Goal: Task Accomplishment & Management: Manage account settings

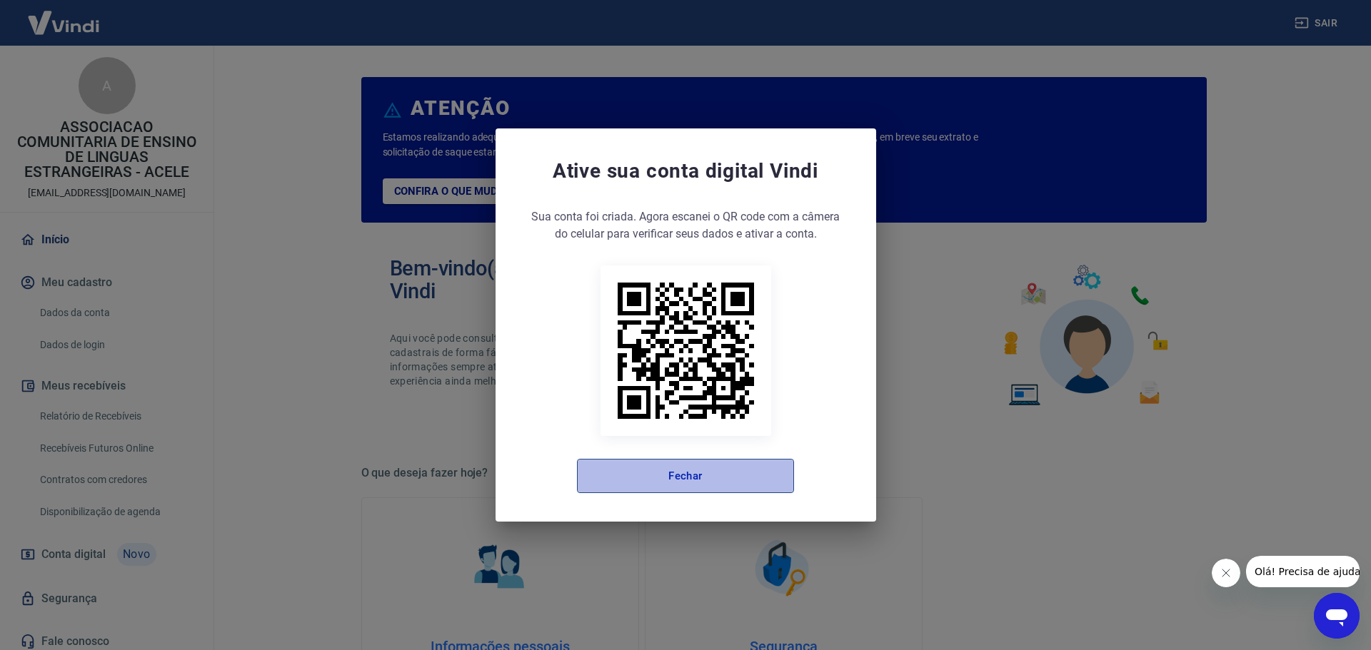
click at [622, 470] on button "Fechar" at bounding box center [685, 476] width 217 height 34
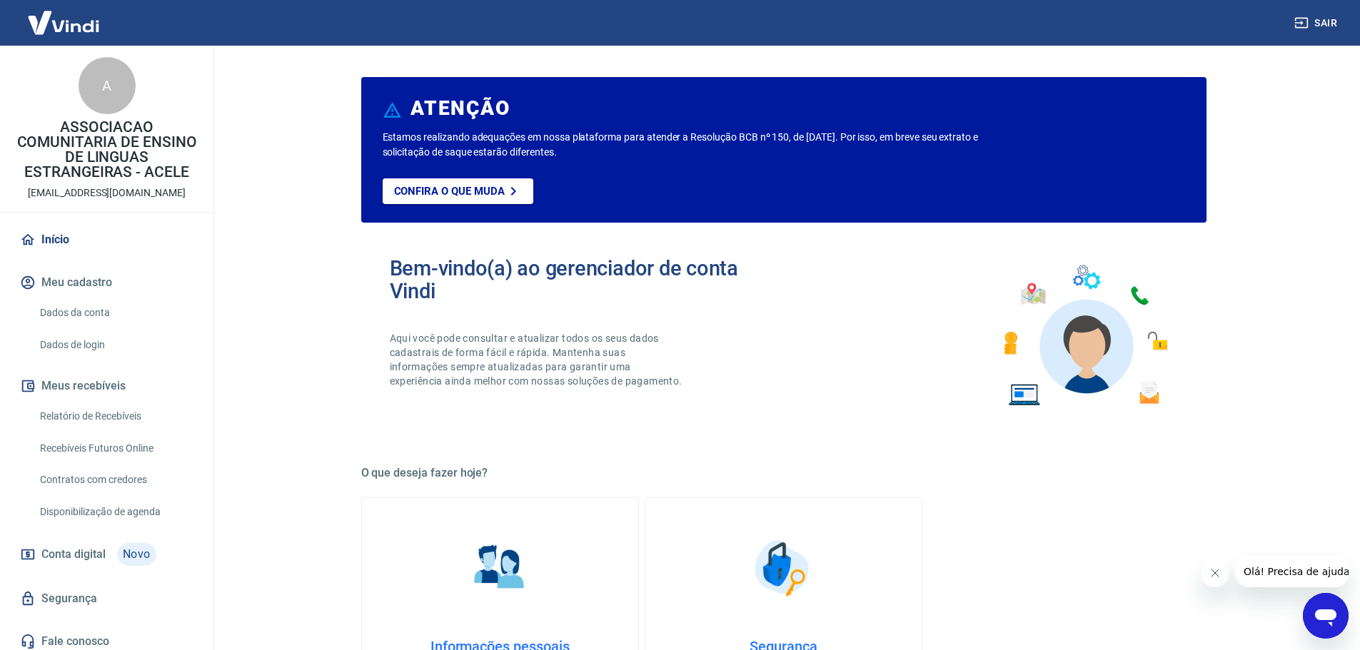
click at [106, 308] on link "Dados da conta" at bounding box center [115, 312] width 162 height 29
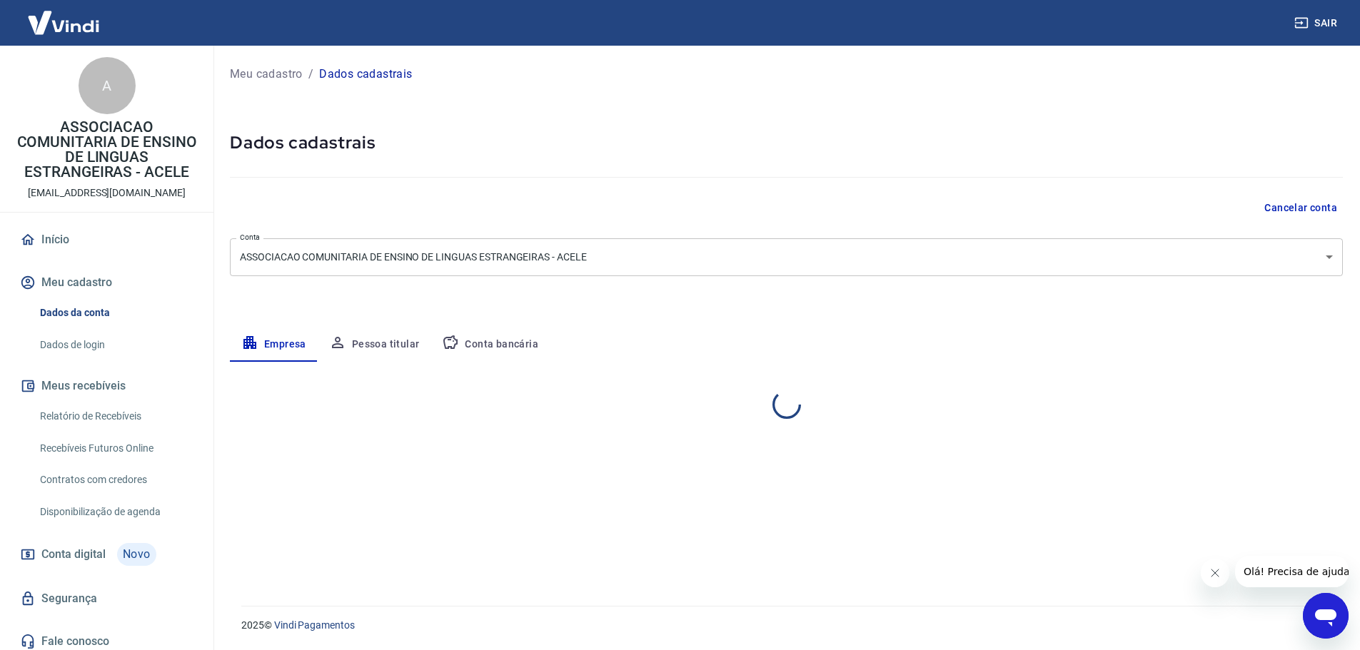
select select "RS"
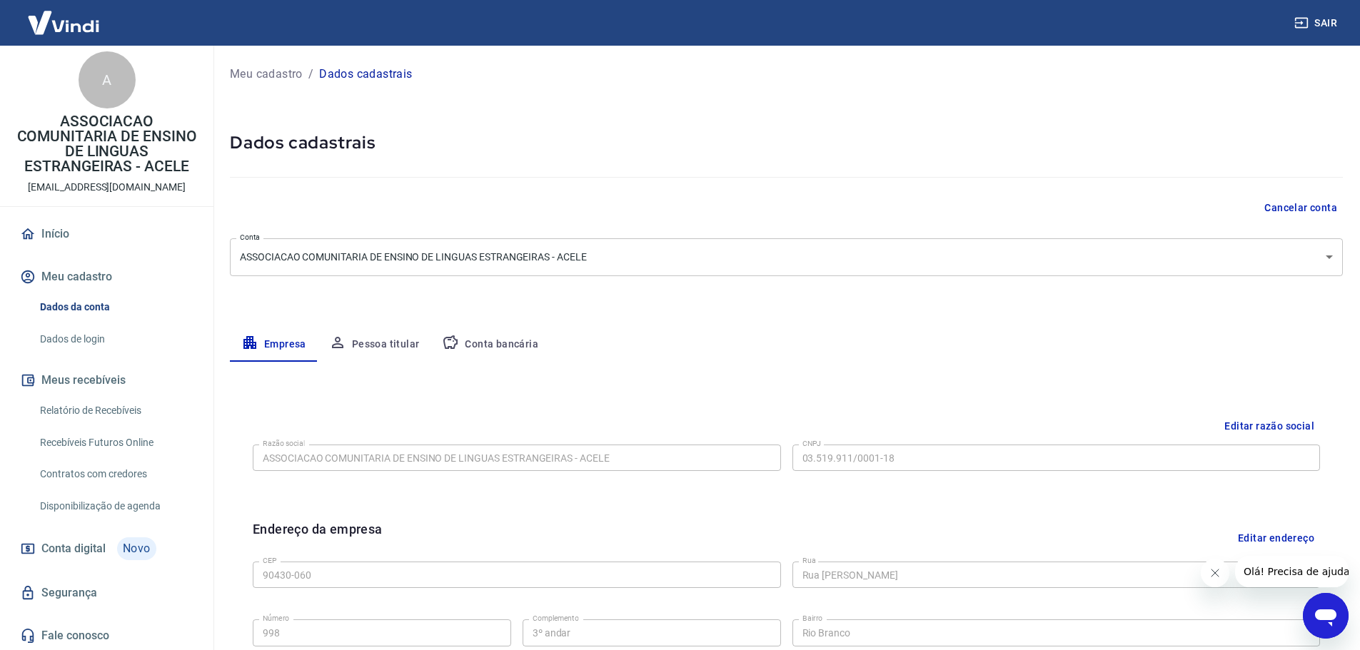
scroll to position [7, 0]
click at [379, 346] on button "Pessoa titular" at bounding box center [375, 345] width 114 height 34
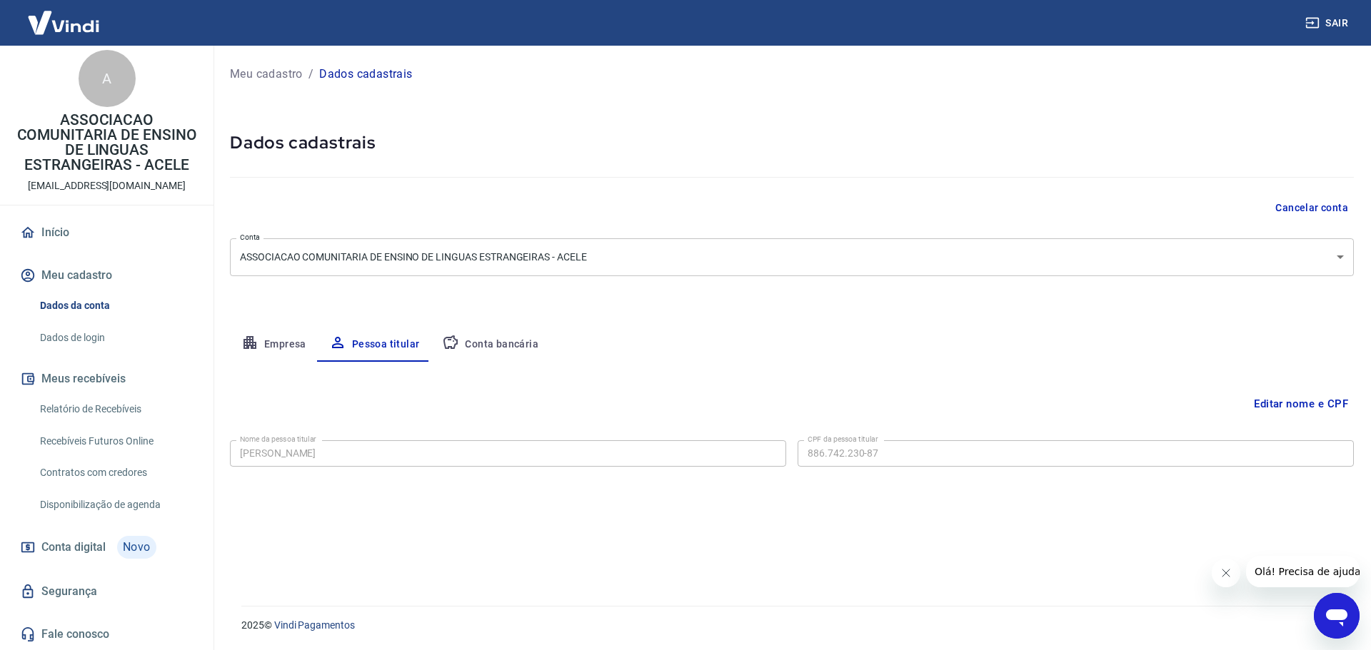
click at [510, 346] on button "Conta bancária" at bounding box center [489, 345] width 119 height 34
select select "1"
click at [281, 349] on button "Empresa" at bounding box center [274, 345] width 88 height 34
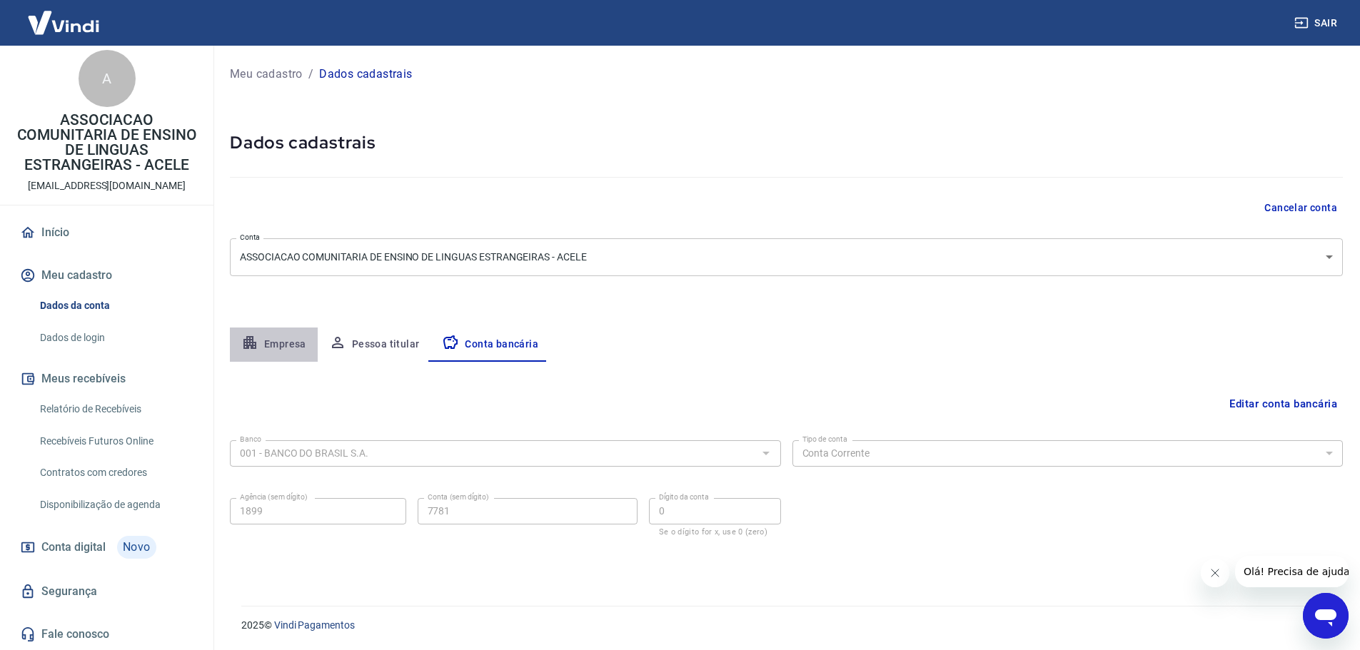
select select "RS"
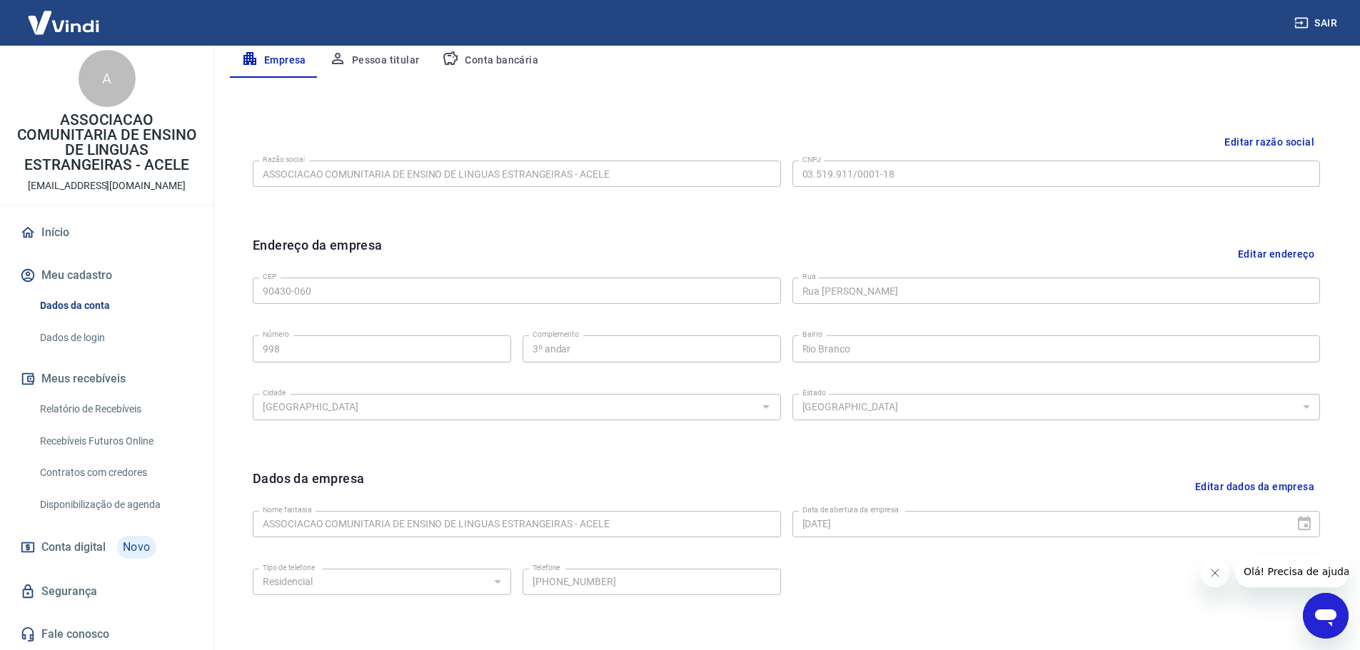
scroll to position [379, 0]
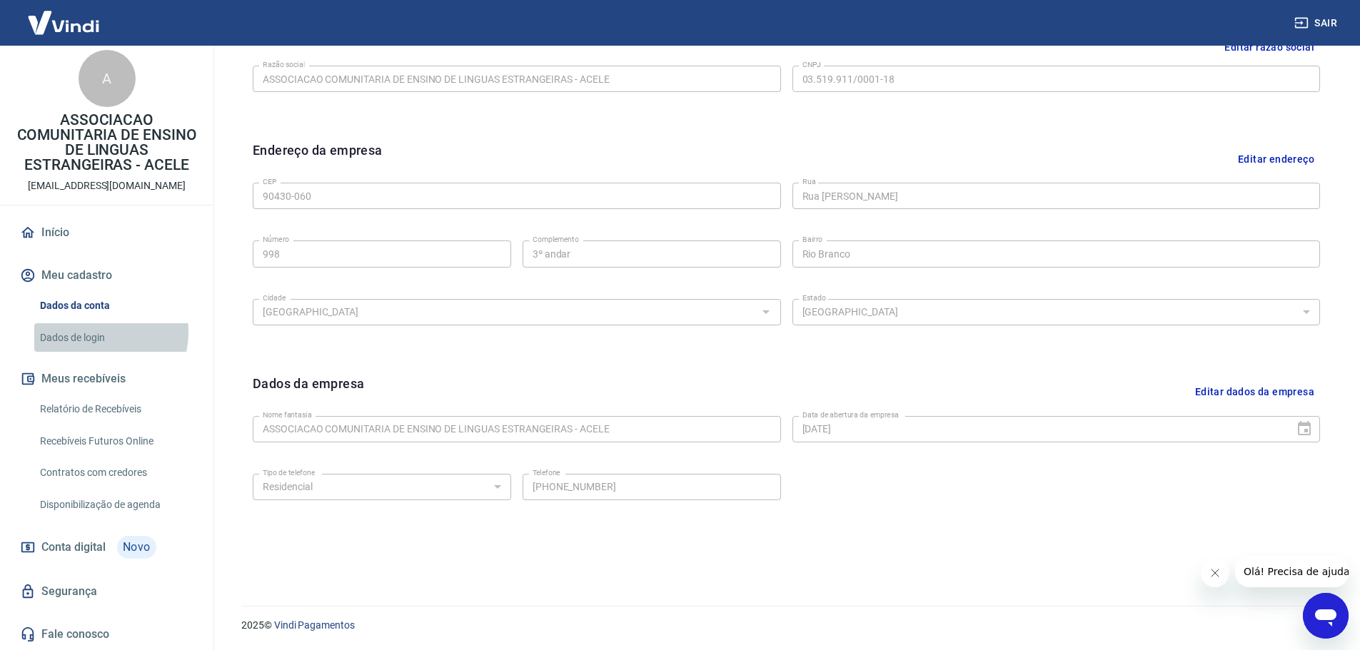
click at [101, 332] on link "Dados de login" at bounding box center [115, 337] width 162 height 29
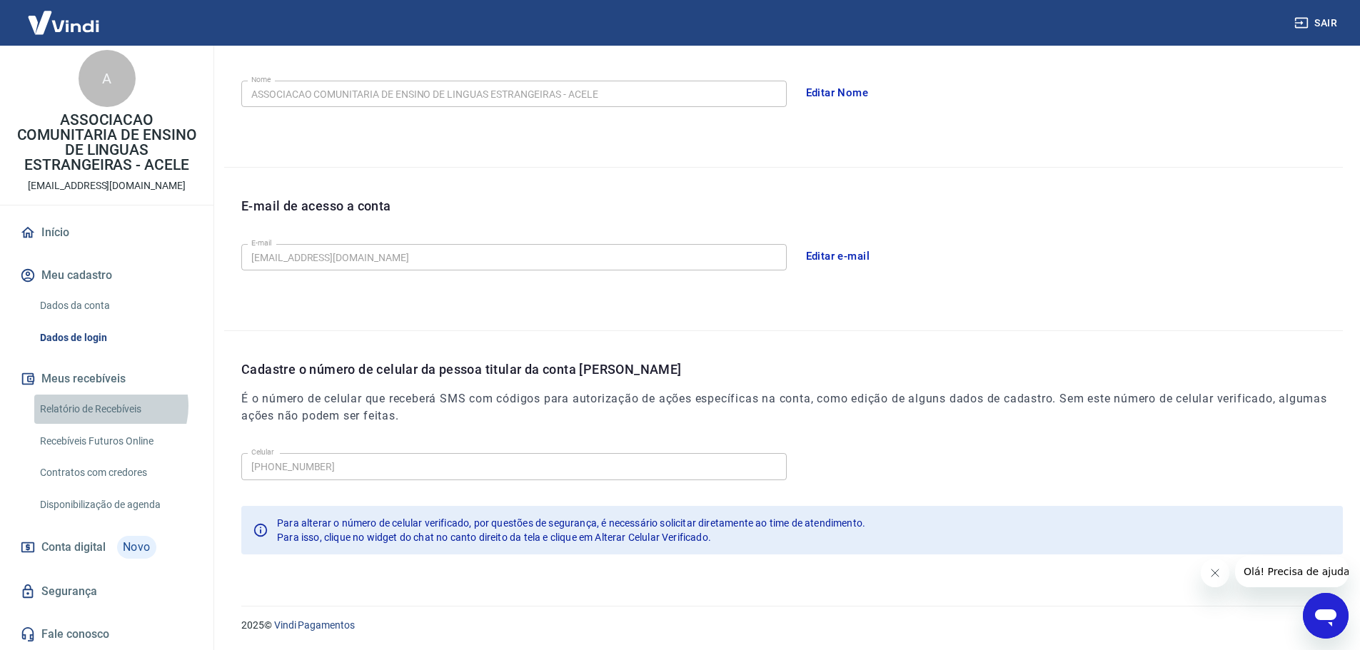
click at [109, 406] on link "Relatório de Recebíveis" at bounding box center [115, 409] width 162 height 29
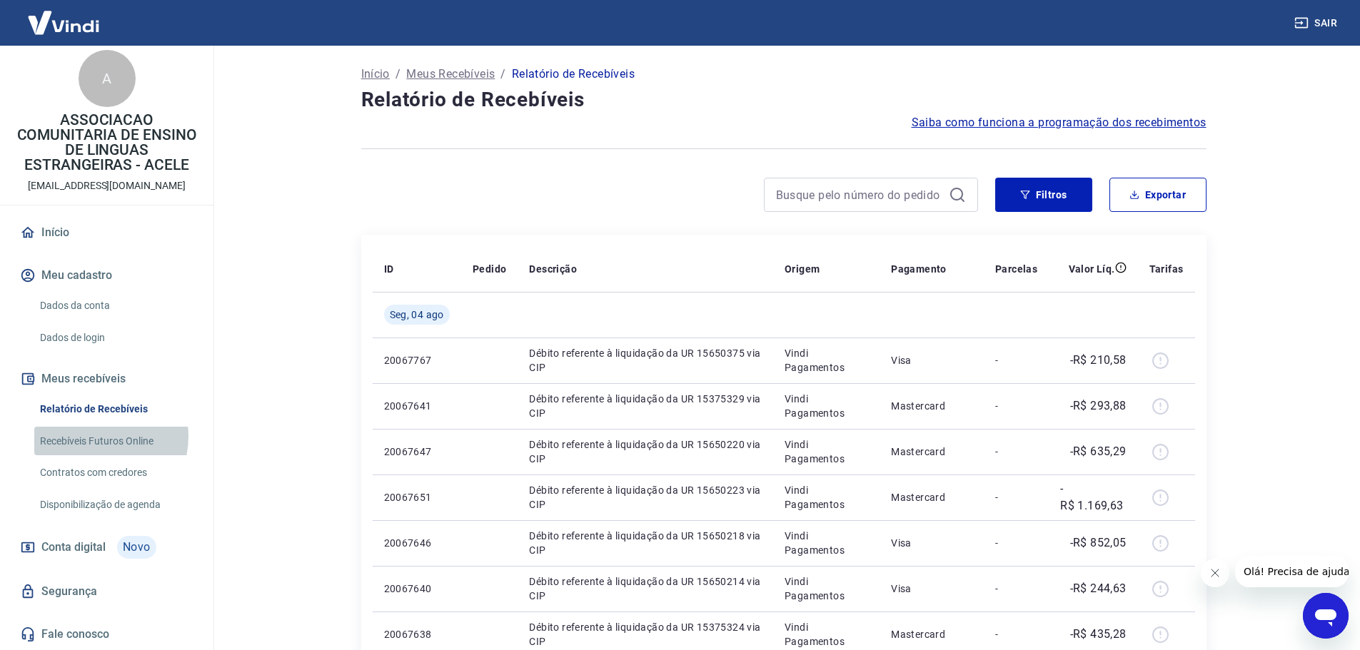
click at [93, 436] on link "Recebíveis Futuros Online" at bounding box center [115, 441] width 162 height 29
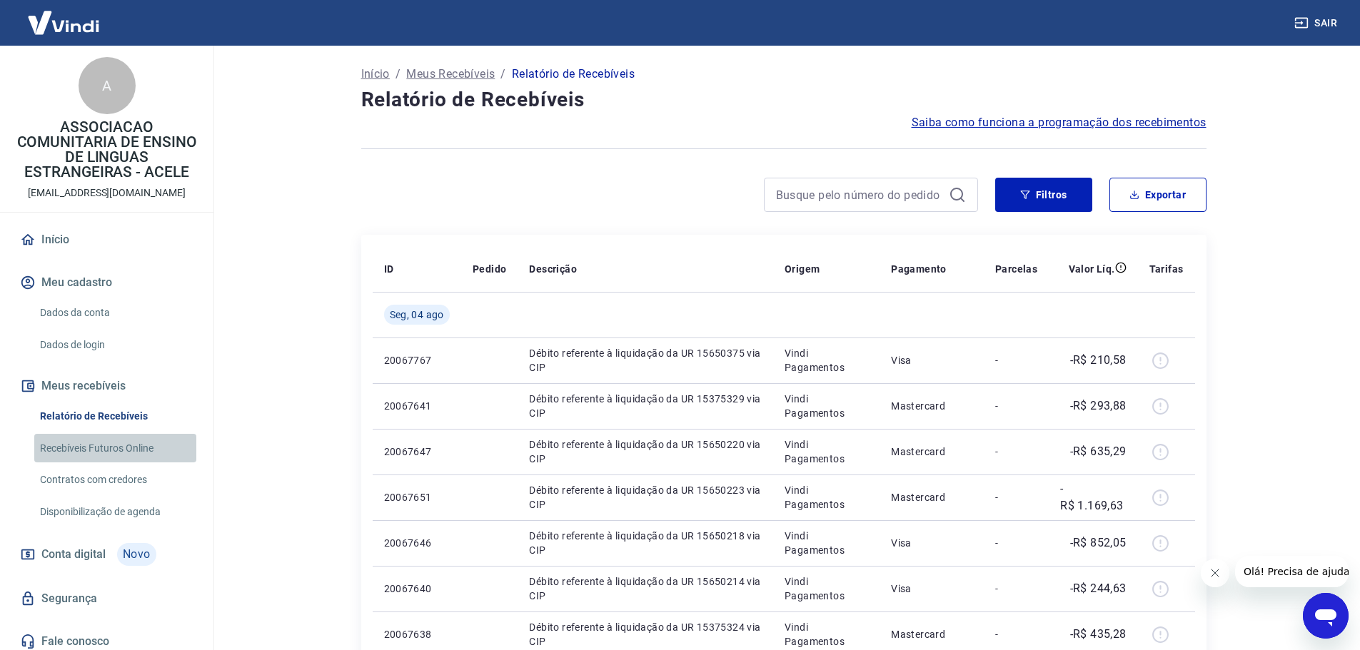
click at [128, 451] on link "Recebíveis Futuros Online" at bounding box center [115, 448] width 162 height 29
